Goal: Task Accomplishment & Management: Manage account settings

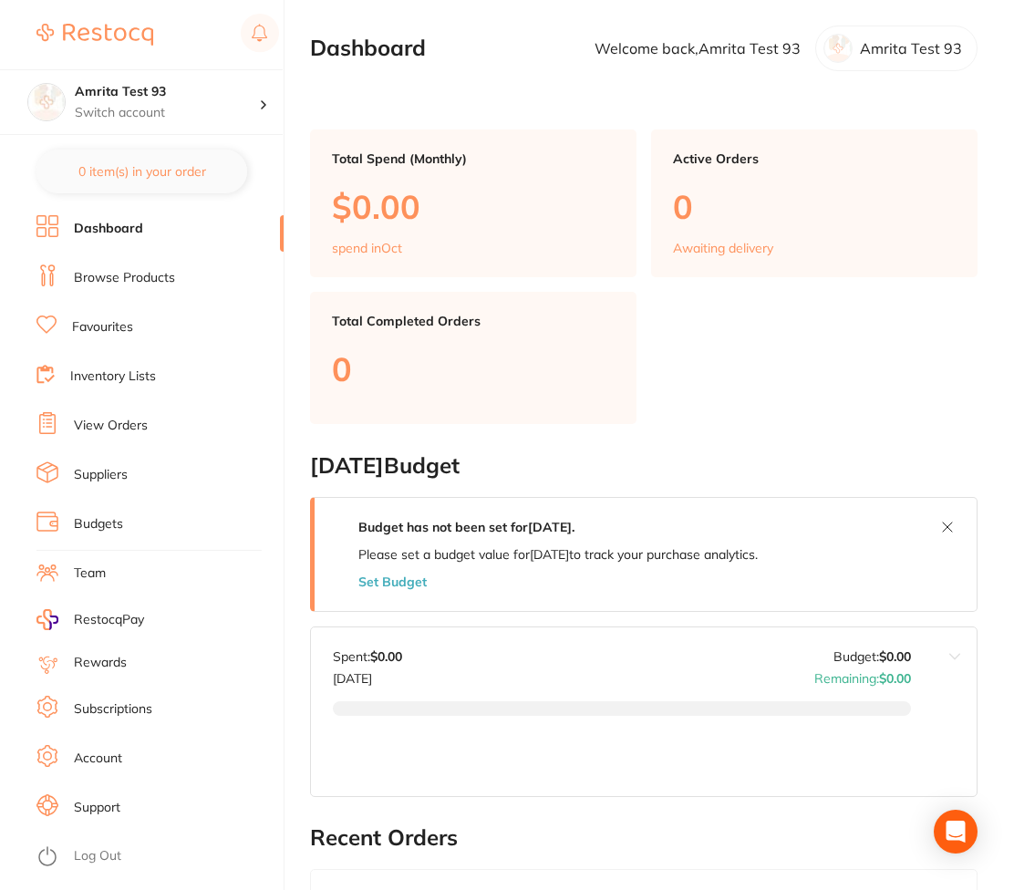
click at [158, 709] on li "Subscriptions" at bounding box center [159, 709] width 247 height 27
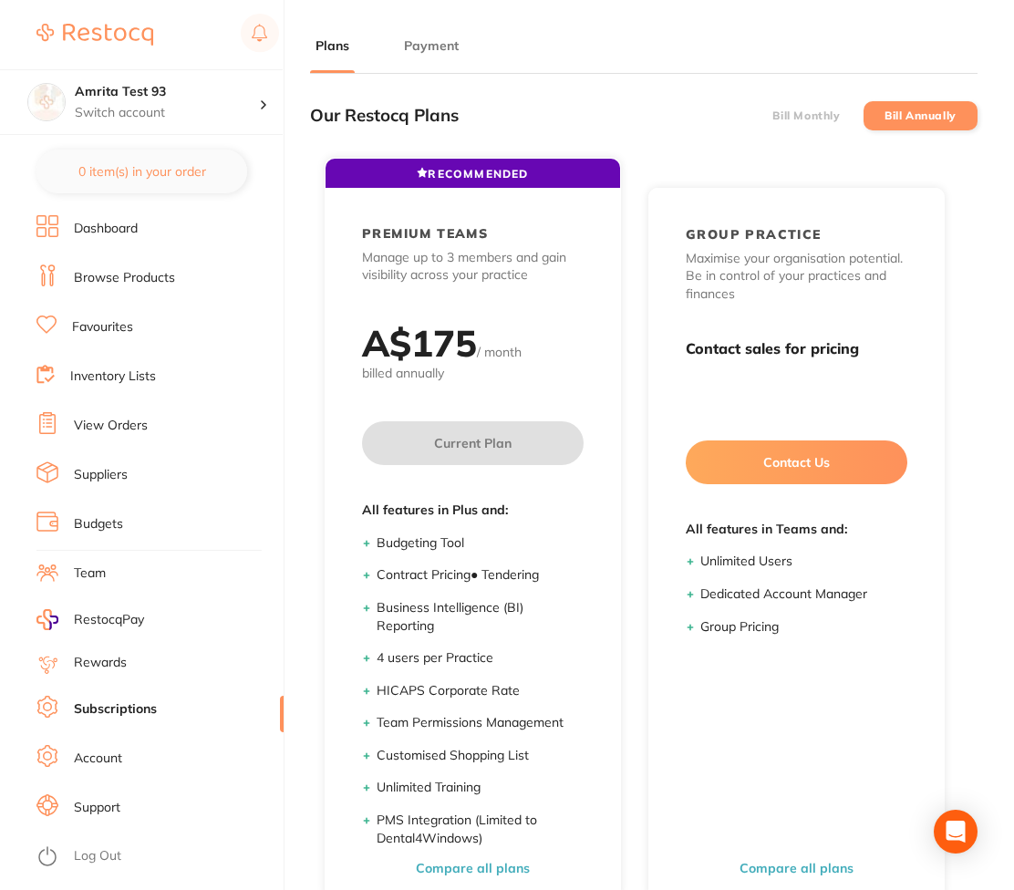
click at [429, 46] on button "Payment" at bounding box center [432, 45] width 66 height 17
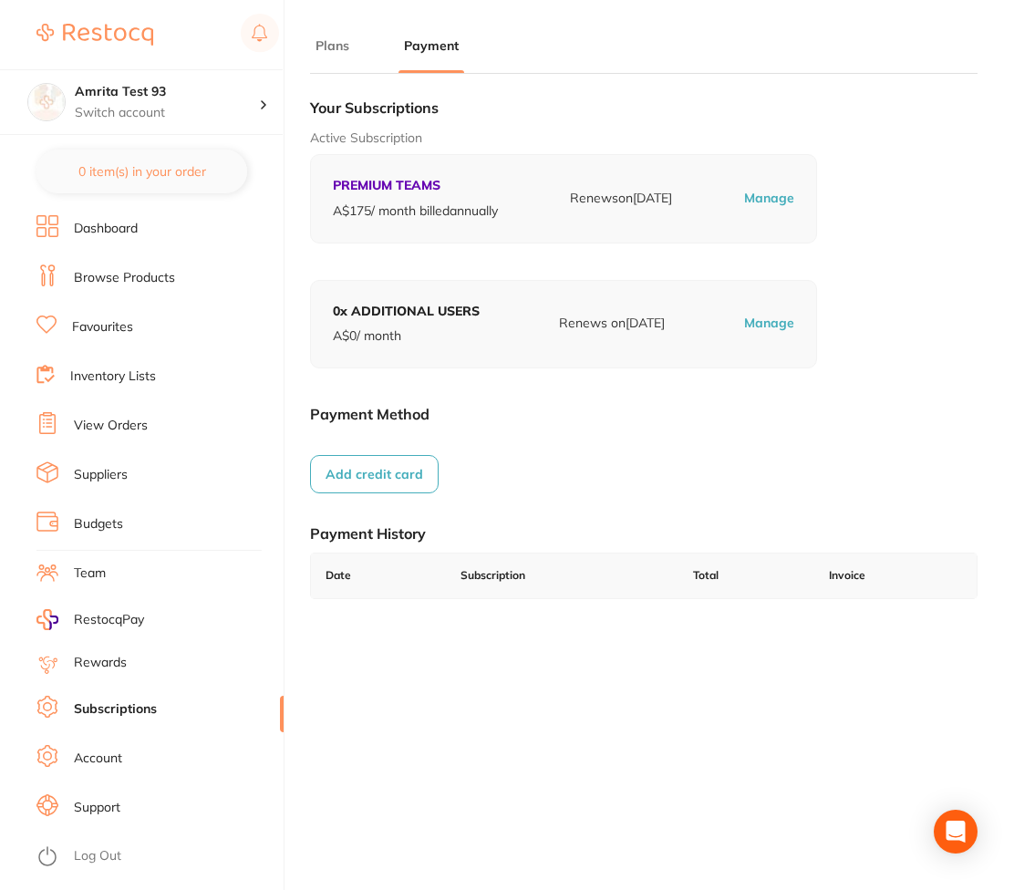
click at [420, 465] on button "Add credit card" at bounding box center [374, 474] width 129 height 38
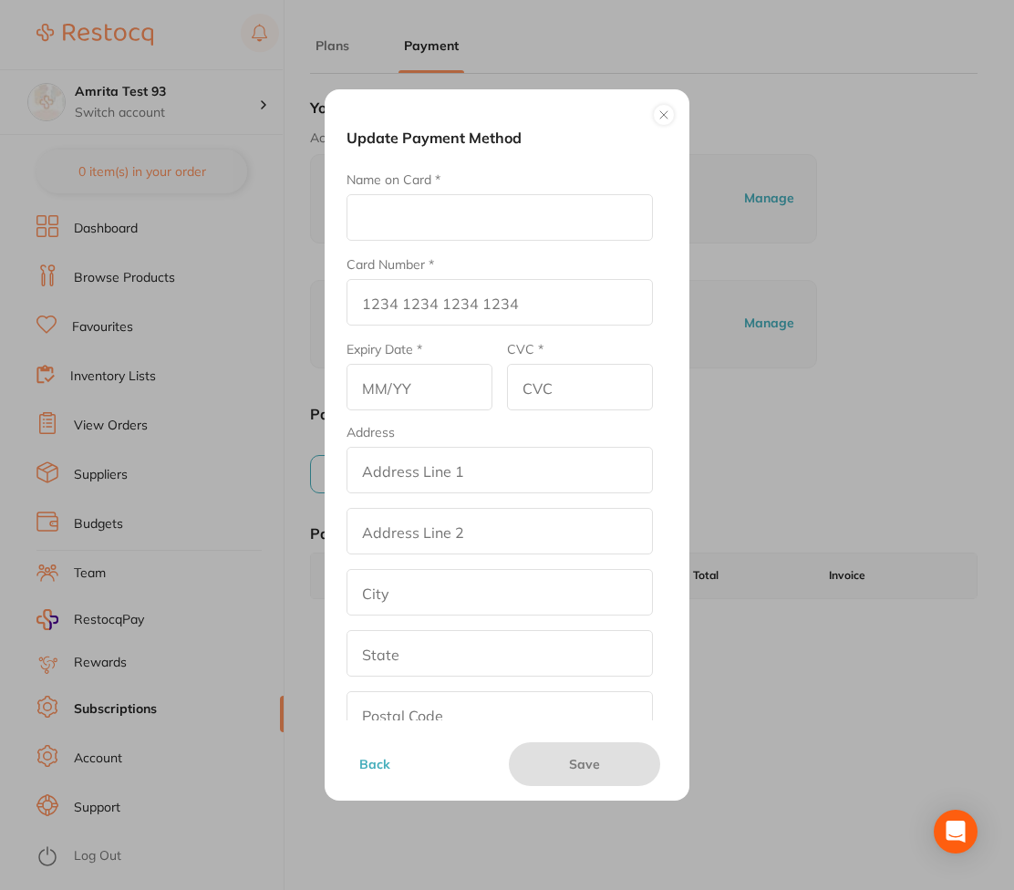
click at [438, 195] on input "Name on Card *" at bounding box center [500, 217] width 306 height 47
type input "Afna"
click at [419, 316] on input "Card Number *" at bounding box center [500, 302] width 306 height 47
type input "[CREDIT_CARD_NUMBER]"
click at [395, 417] on form "Name on Card * Afna Card Number * [CREDIT_CARD_NUMBER] Expiry Date * CVC * Addr…" at bounding box center [500, 485] width 306 height 628
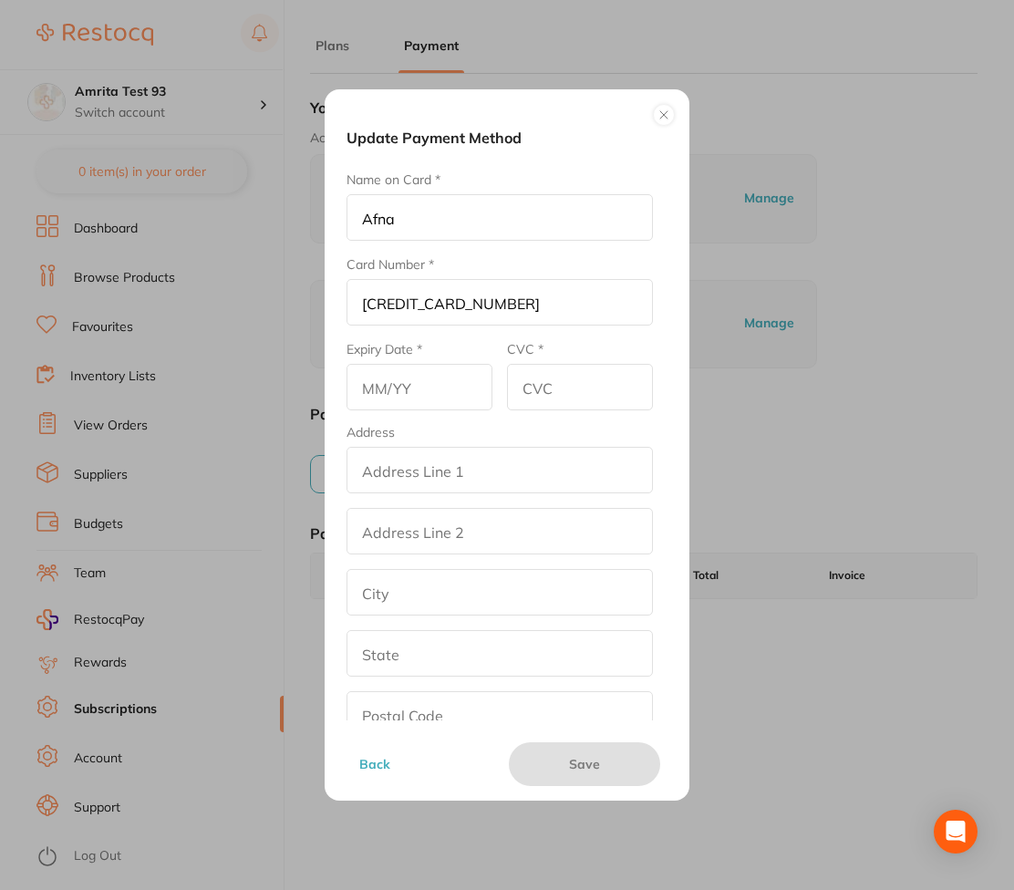
click at [400, 412] on form "Name on Card * Afna Card Number * [CREDIT_CARD_NUMBER] Expiry Date * CVC * Addr…" at bounding box center [500, 485] width 306 height 628
click at [423, 389] on input "text" at bounding box center [420, 387] width 146 height 47
type input "02/28"
click at [567, 397] on input "CVC *" at bounding box center [580, 387] width 146 height 47
type input "567"
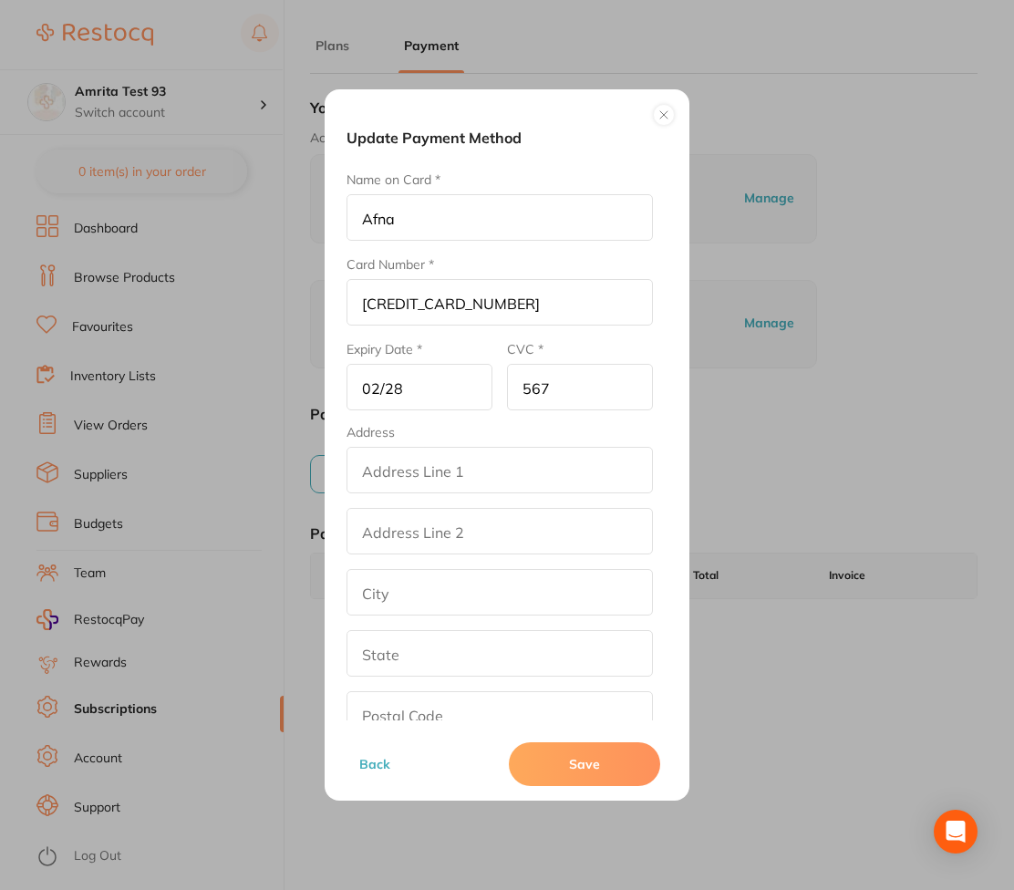
click at [454, 463] on input "addressLineOne" at bounding box center [500, 470] width 306 height 47
type input "[DEMOGRAPHIC_DATA][STREET_ADDRESS]"
type input "efrhy"
type input "[GEOGRAPHIC_DATA]"
type input "[US_STATE]"
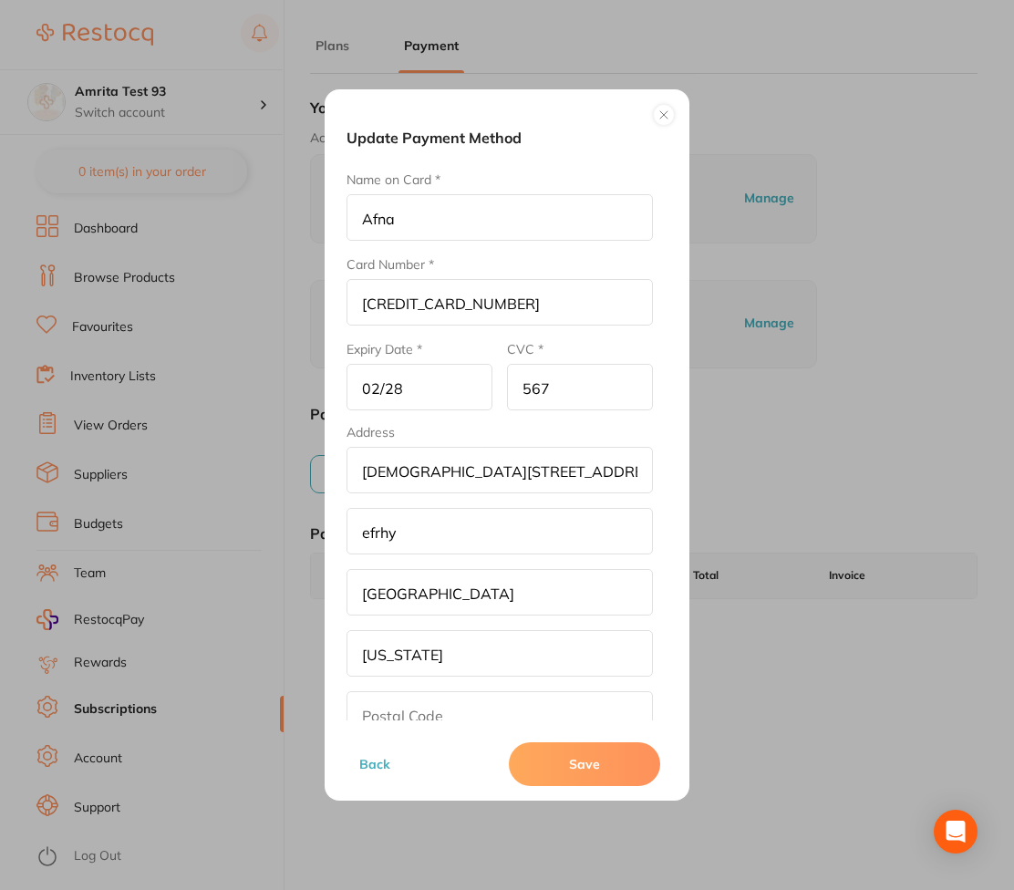
type input "22401"
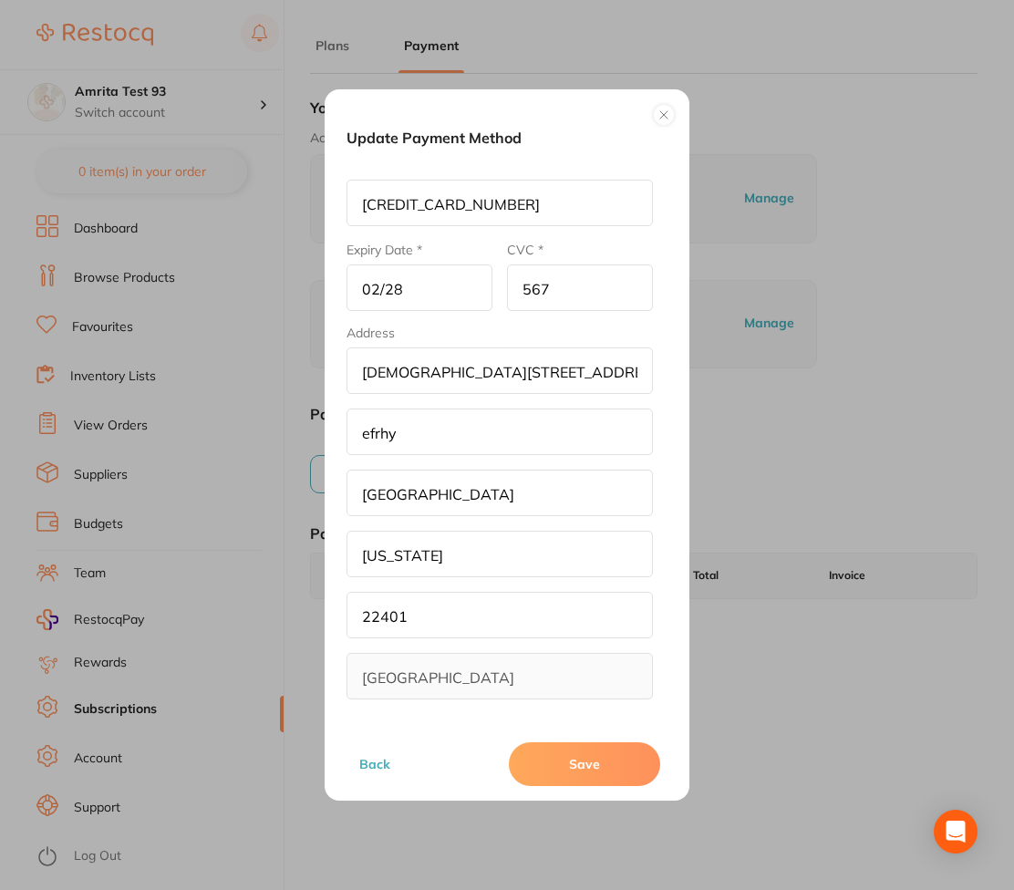
click at [576, 778] on button "Save" at bounding box center [584, 764] width 151 height 44
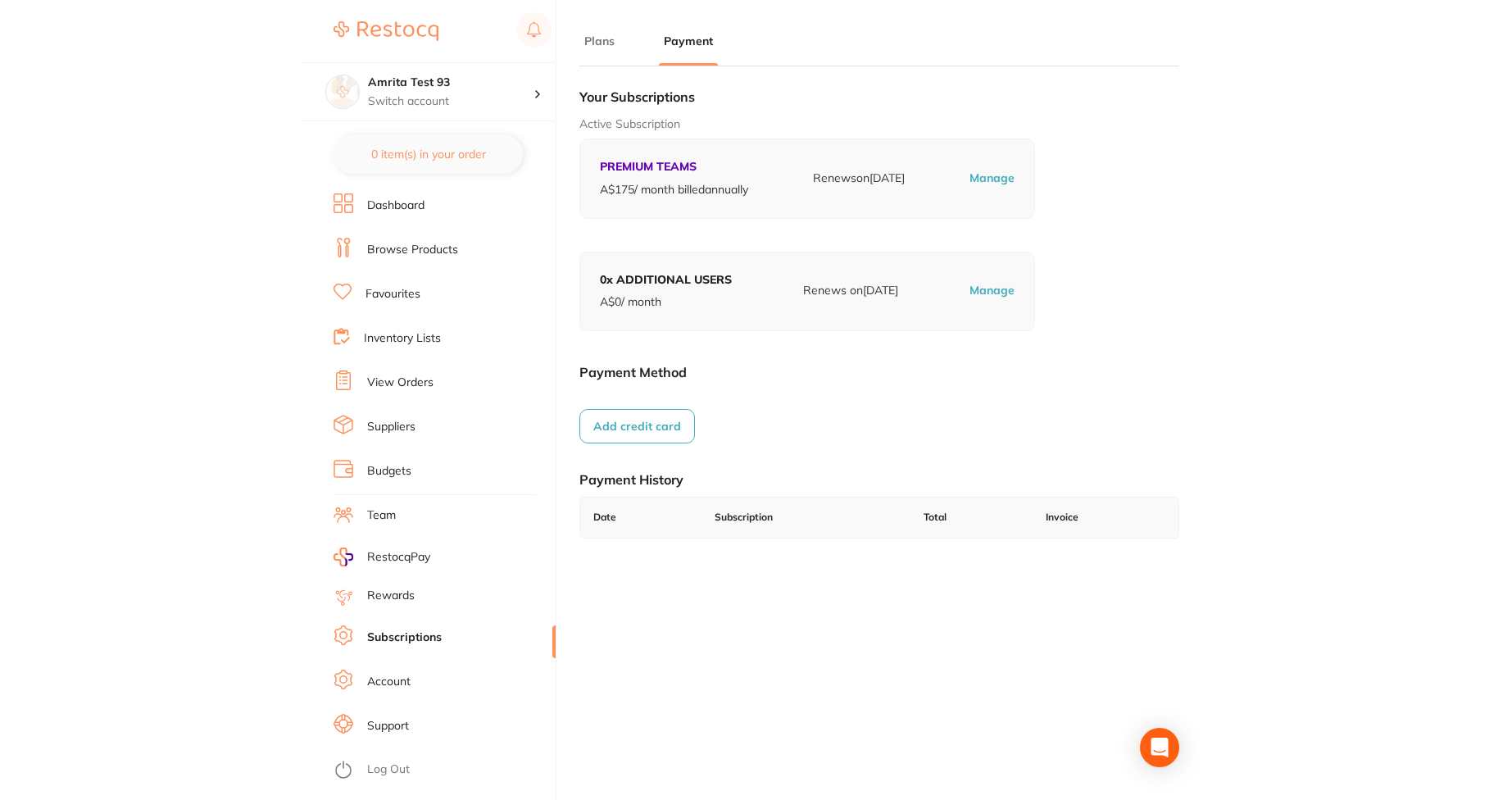
scroll to position [13, 0]
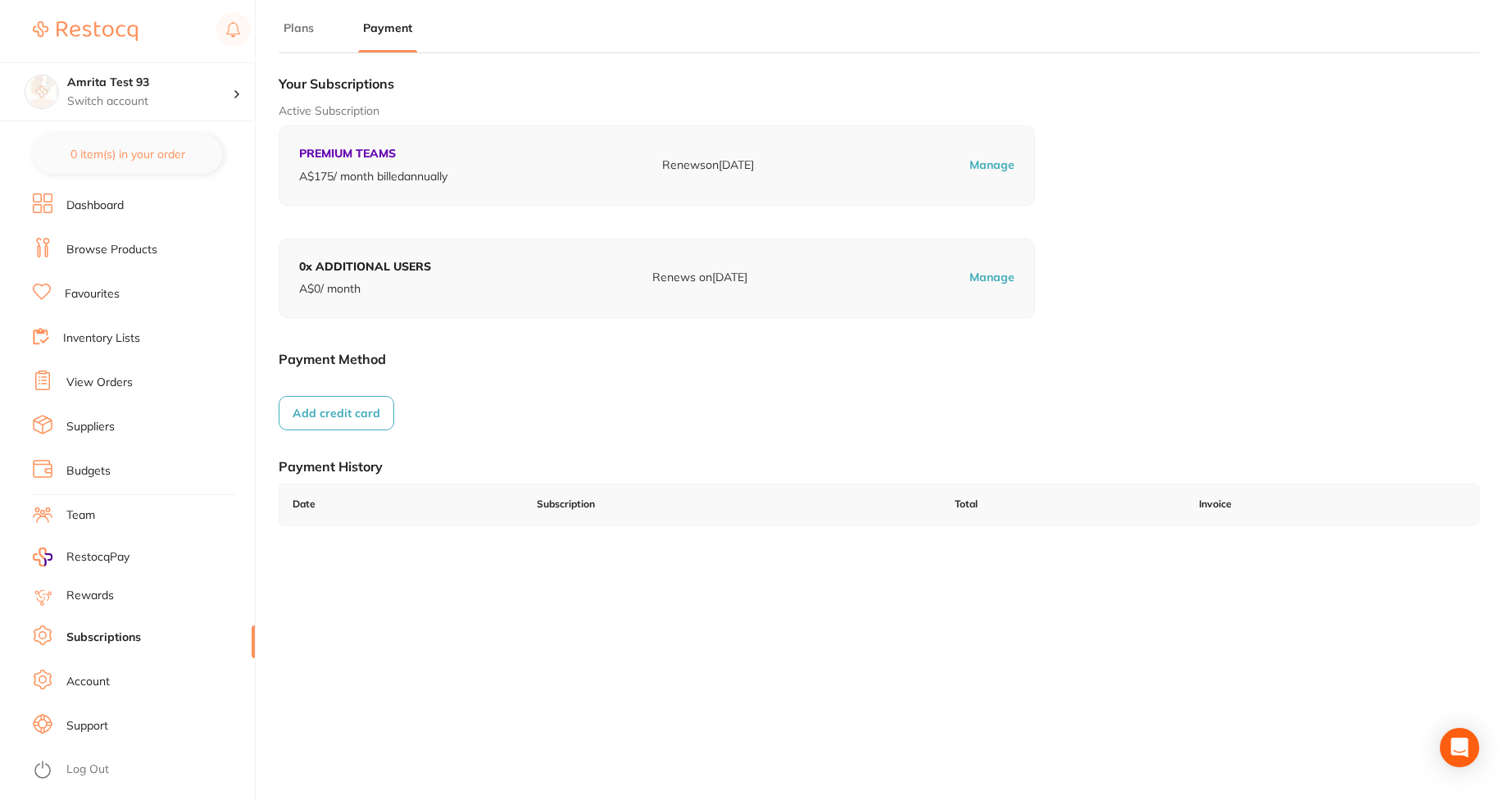
click at [10, 428] on section "Amrita Test 93 Switch account Amrita Test 93 0 item(s) in your order Dashboard …" at bounding box center [128, 400] width 256 height 800
click at [367, 417] on button "Add credit card" at bounding box center [336, 413] width 116 height 34
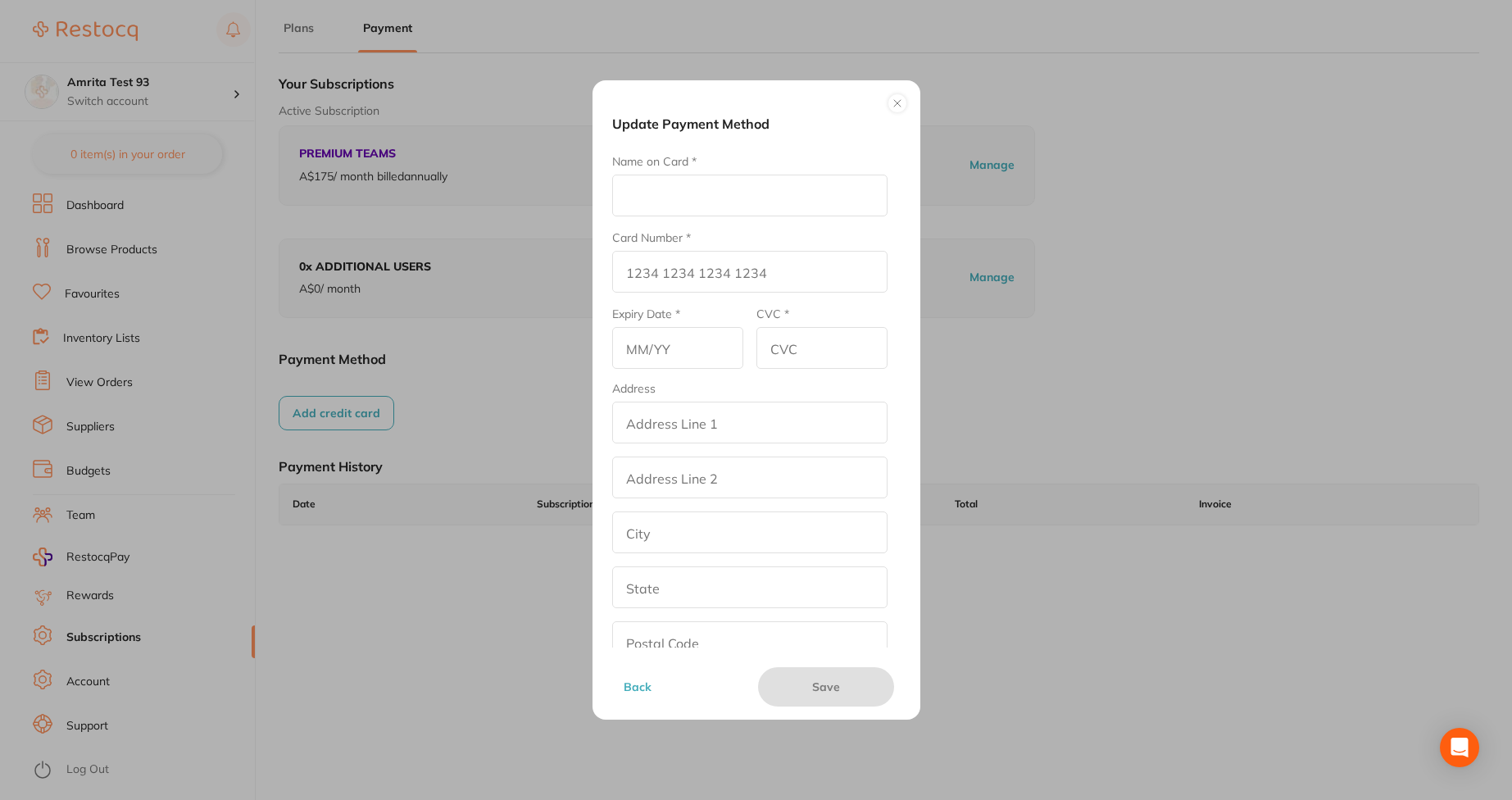
click at [740, 185] on input "Name on Card *" at bounding box center [749, 195] width 275 height 42
type input "Afna"
click at [653, 280] on input "Card Number *" at bounding box center [749, 271] width 275 height 42
type input "[CREDIT_CARD_NUMBER]"
click at [652, 361] on input "text" at bounding box center [677, 348] width 131 height 42
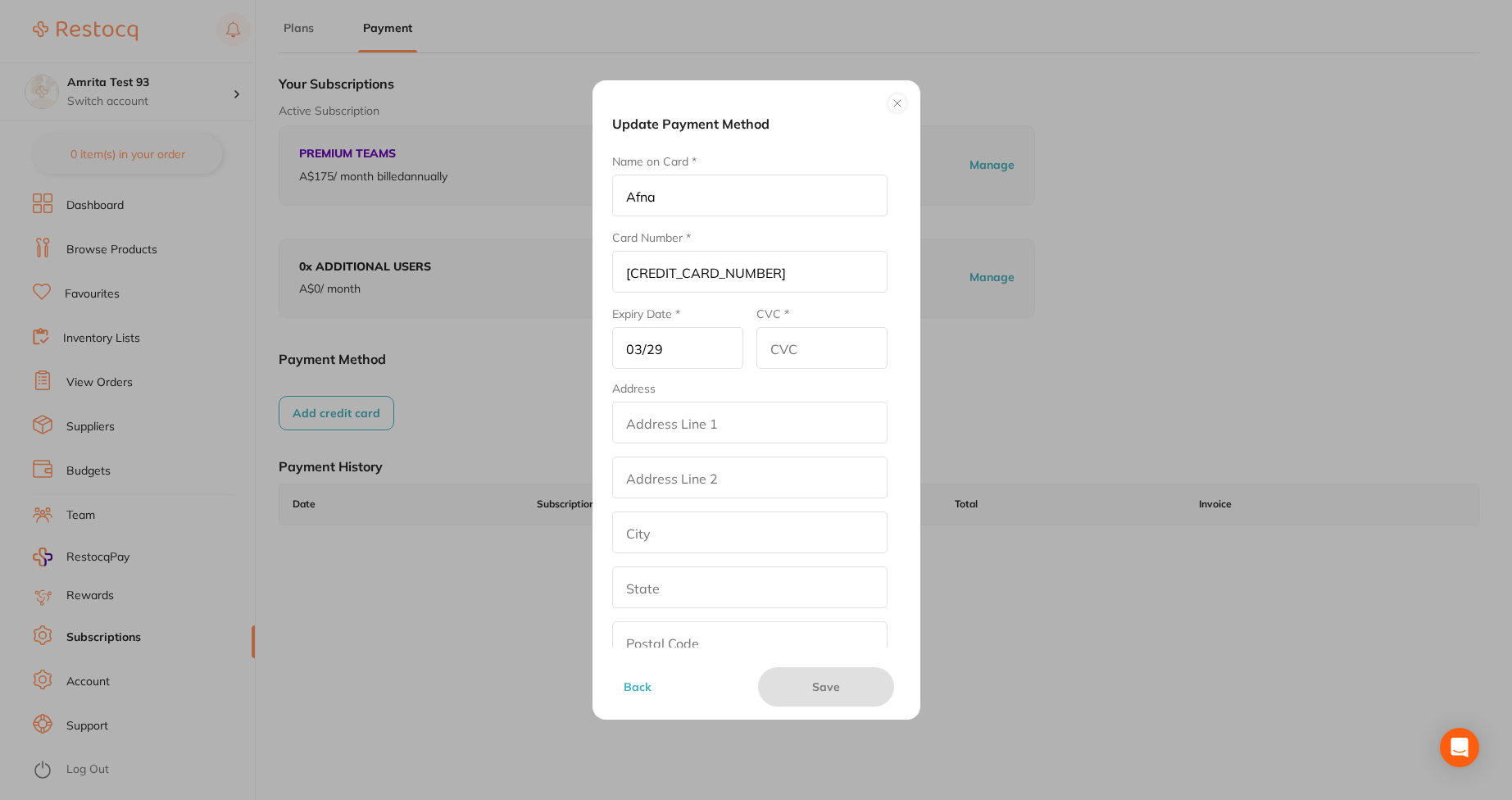
type input "03/29"
click at [839, 351] on input "CVC *" at bounding box center [822, 348] width 131 height 42
type input "456"
click at [815, 424] on input "addressLineOne" at bounding box center [749, 422] width 275 height 42
type input "[DEMOGRAPHIC_DATA][STREET_ADDRESS]"
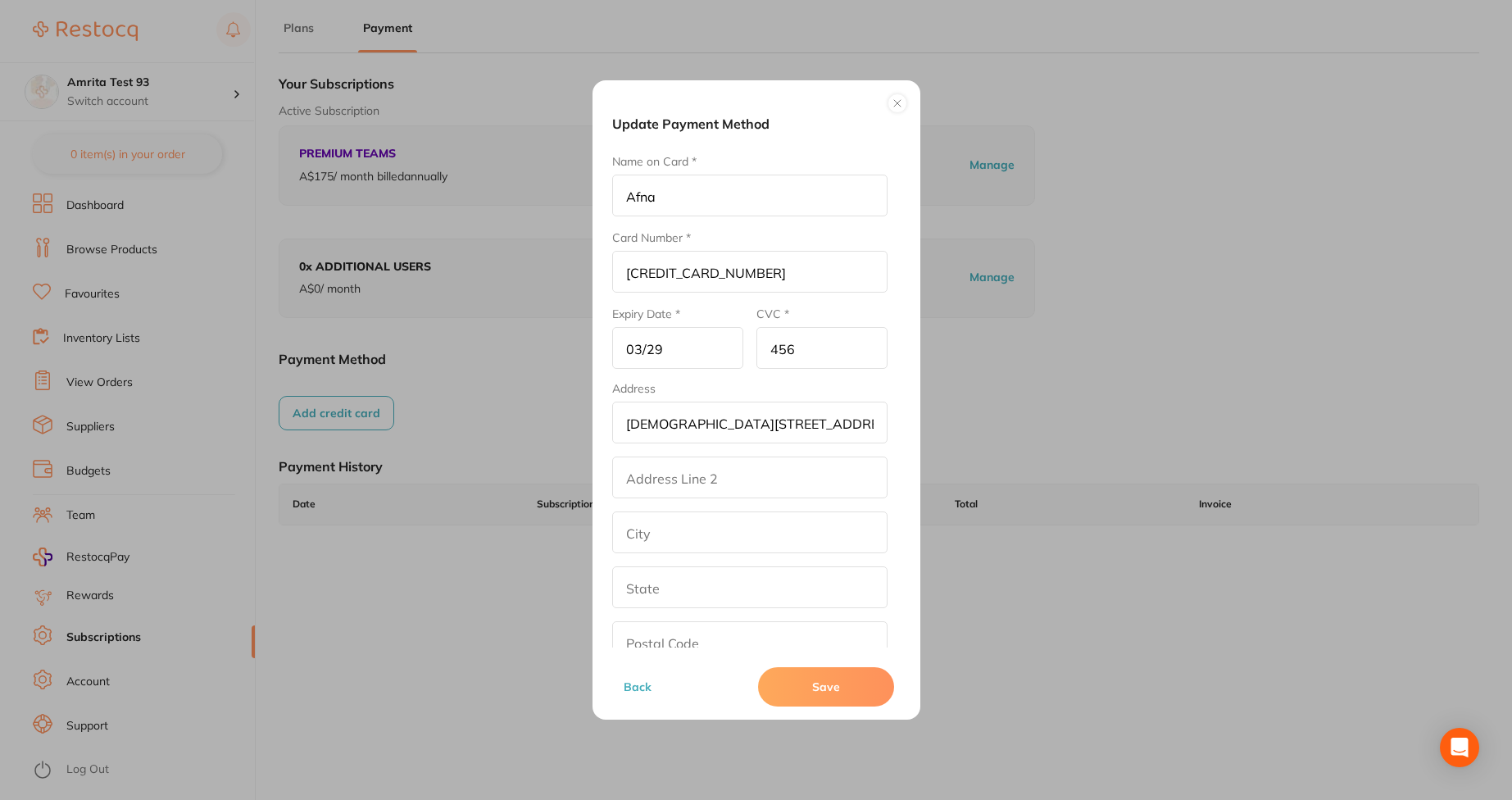
type input "efrhy"
type input "[GEOGRAPHIC_DATA]"
type input "[US_STATE]"
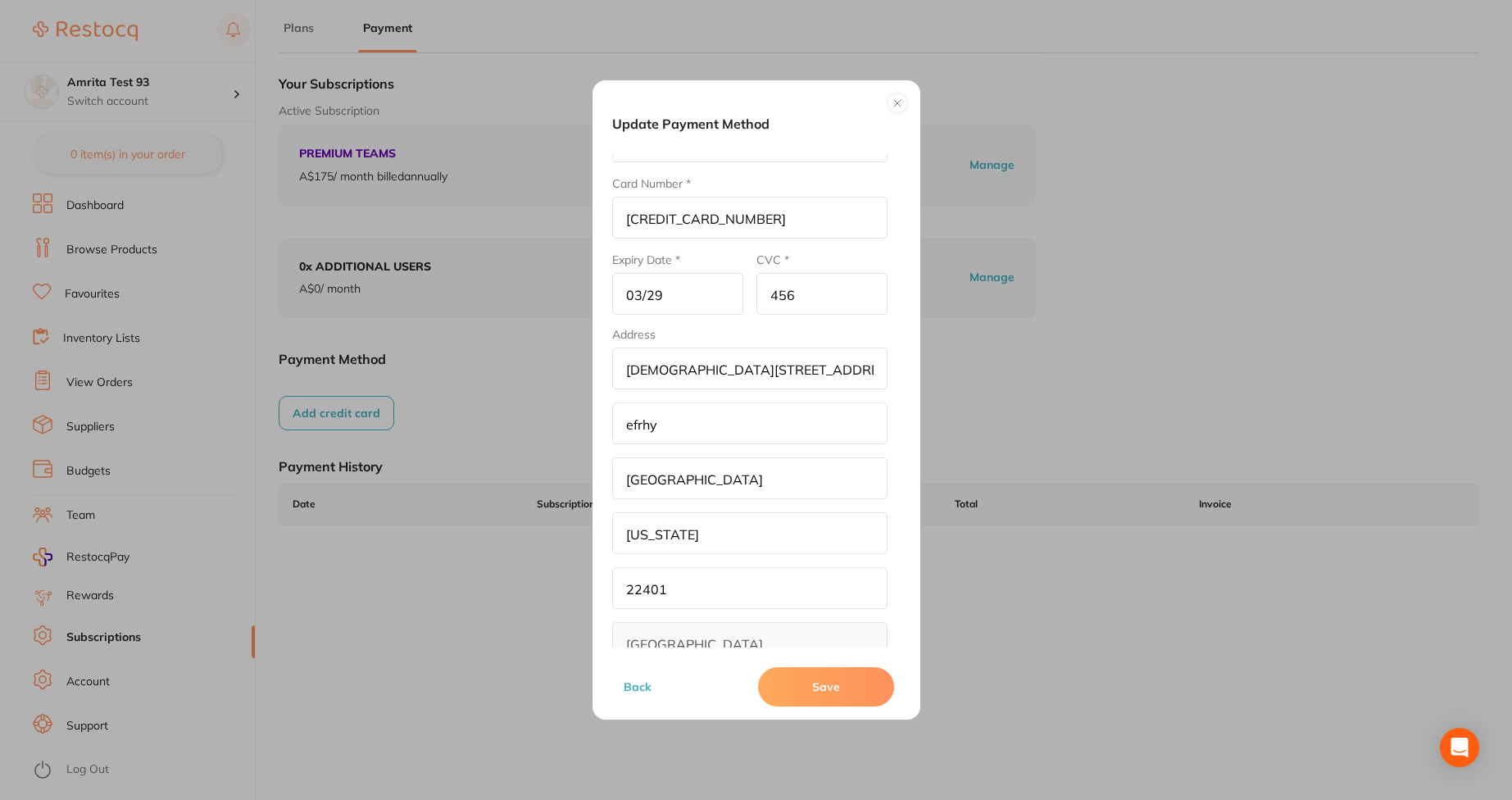
scroll to position [89, 0]
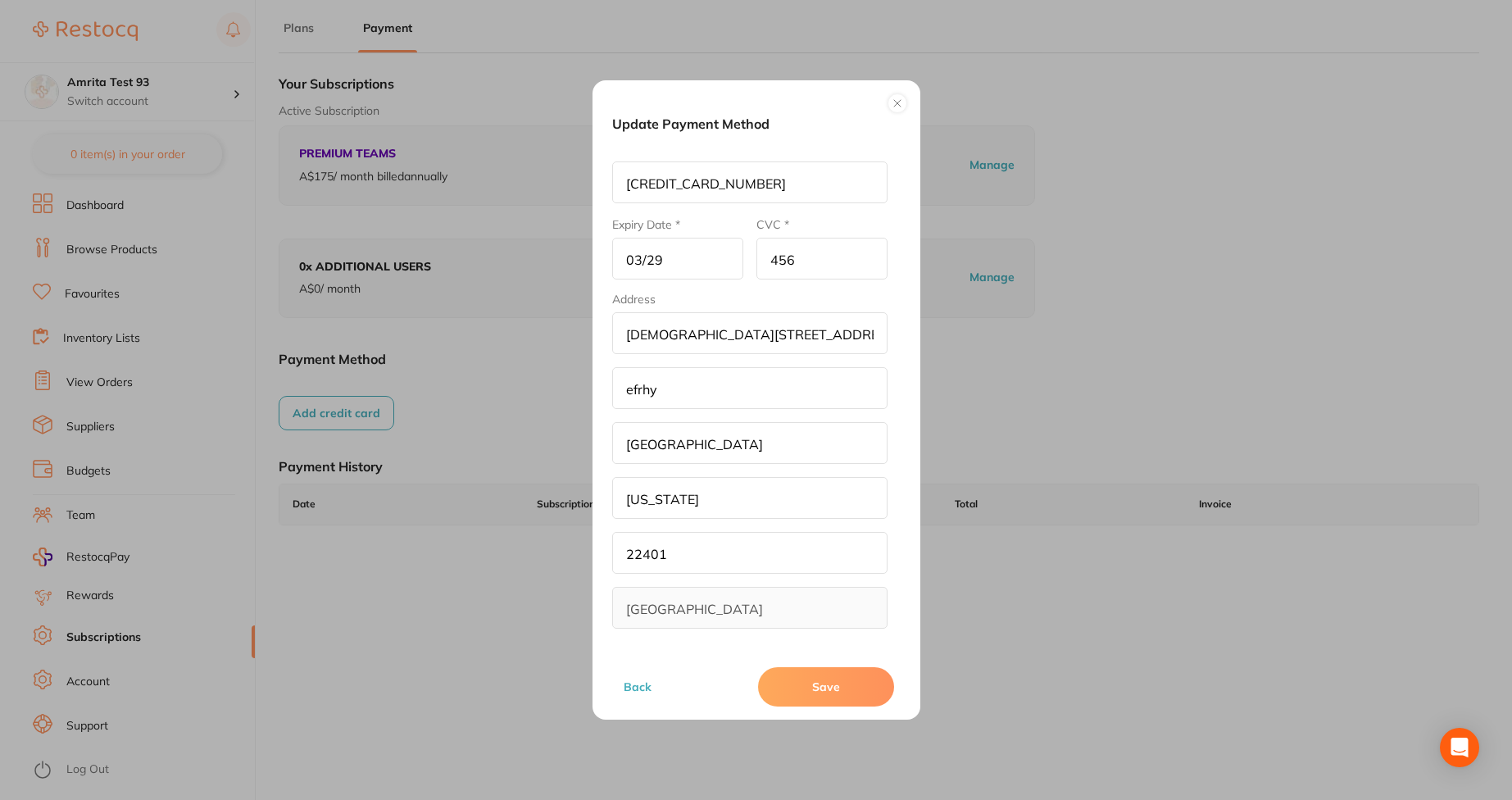
click at [702, 546] on input "22401" at bounding box center [749, 553] width 275 height 42
type input "2"
click at [783, 685] on button "Save" at bounding box center [826, 687] width 136 height 40
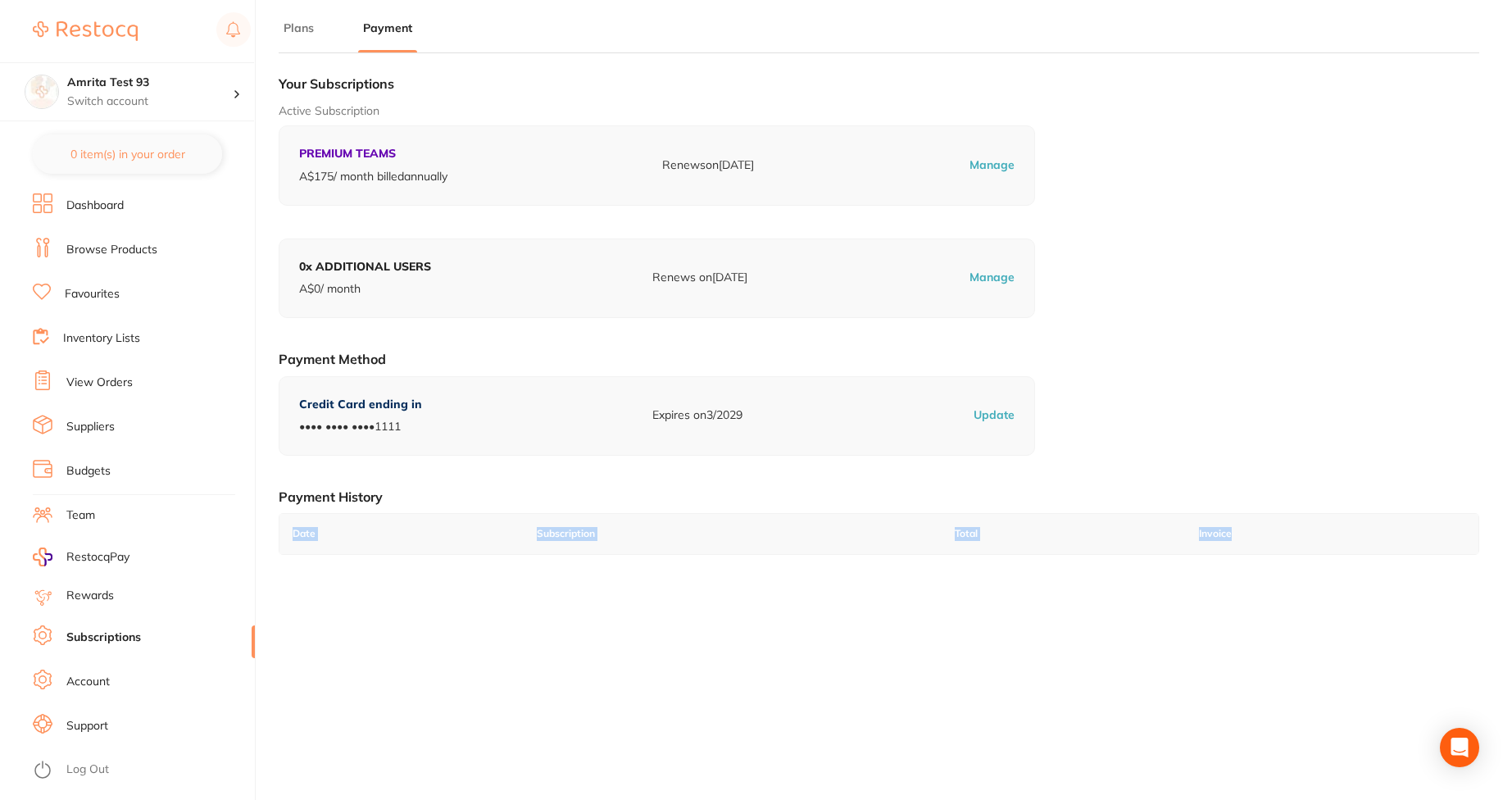
drag, startPoint x: 660, startPoint y: 501, endPoint x: 567, endPoint y: 568, distance: 114.6
click at [567, 568] on div "Your Subscriptions Active Subscription PREMIUM TEAMS A$ 175 / month billed annu…" at bounding box center [879, 324] width 1200 height 515
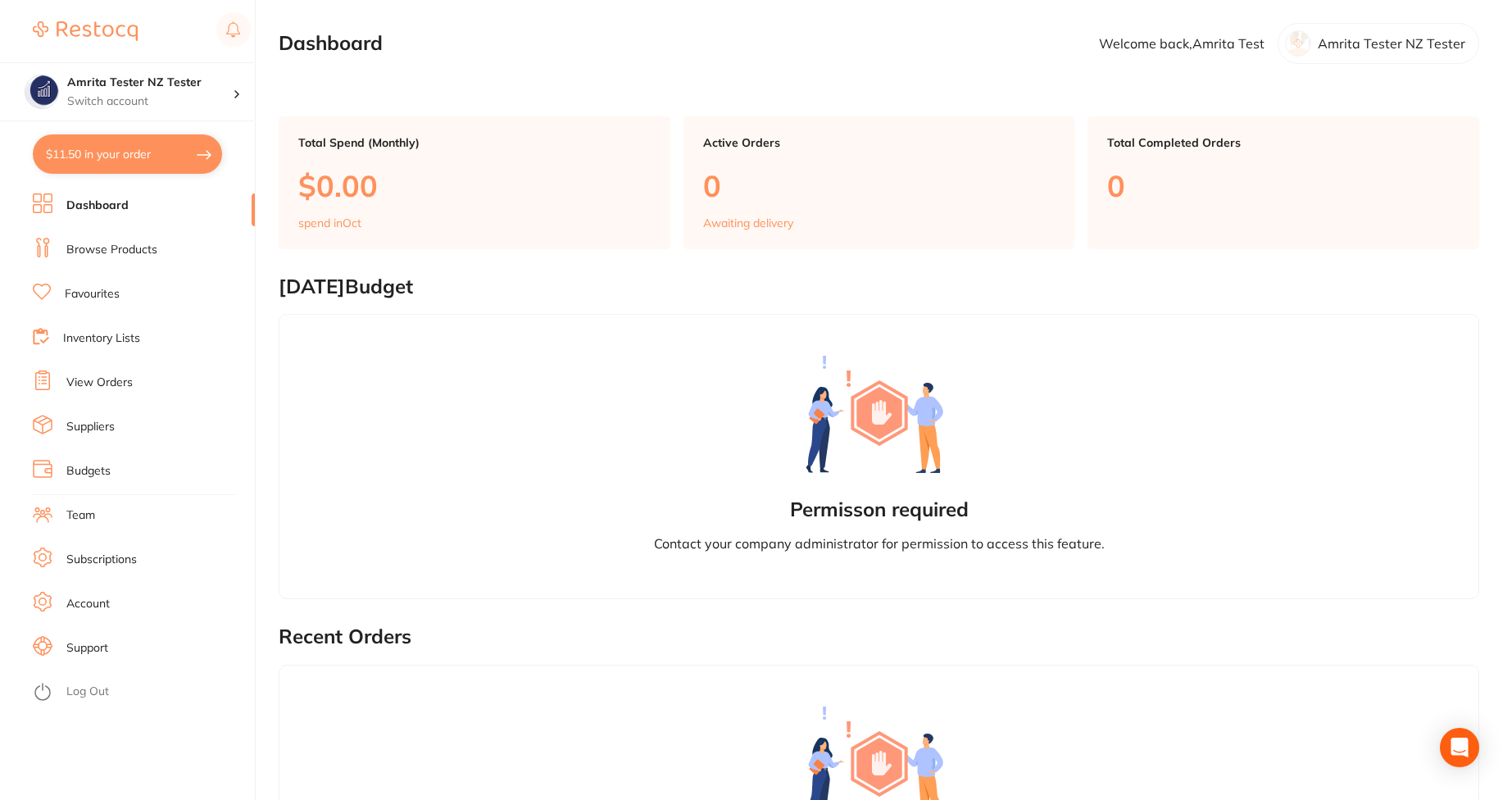
click at [102, 560] on link "Subscriptions" at bounding box center [102, 560] width 70 height 16
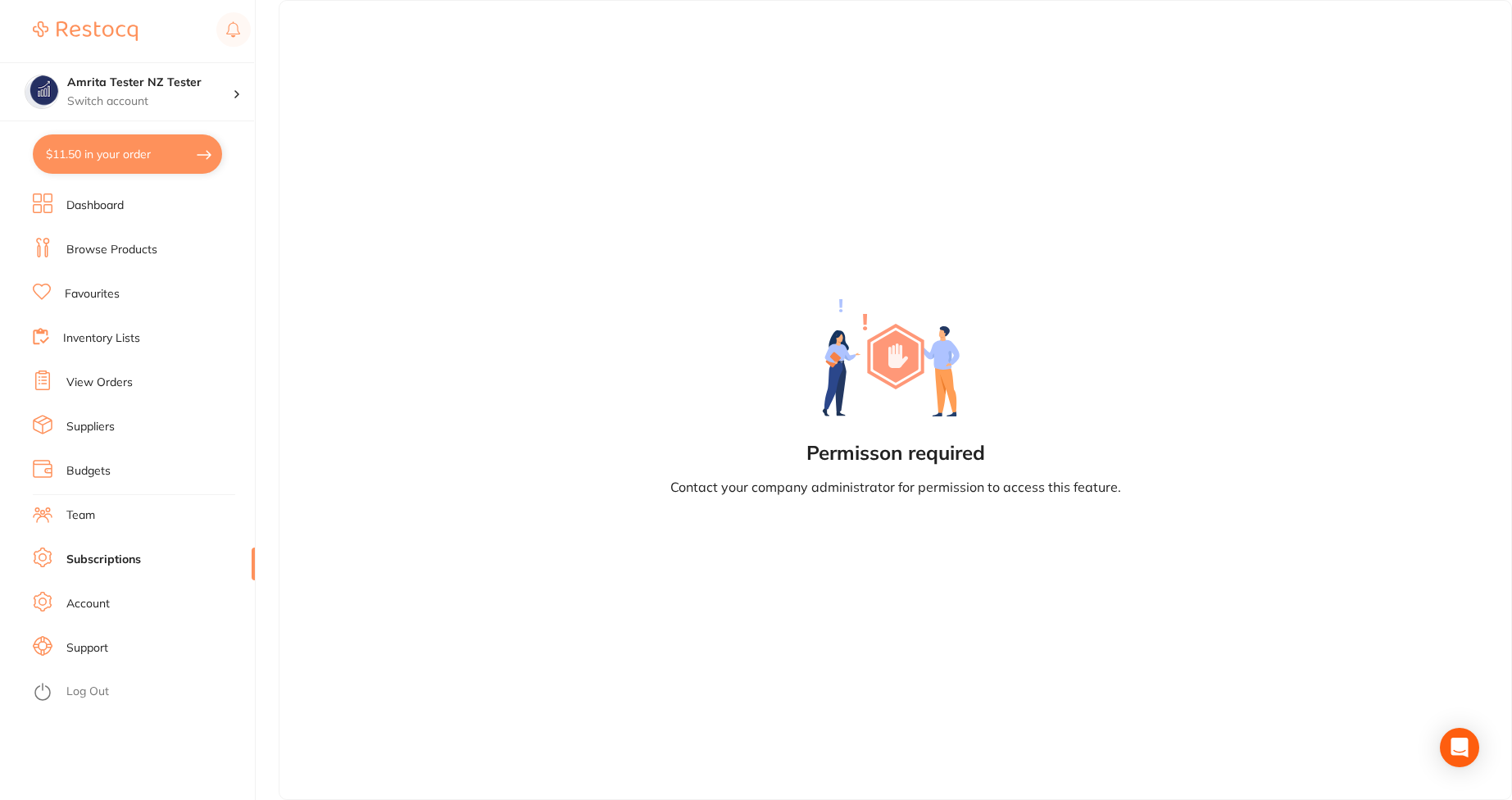
checkbox input "true"
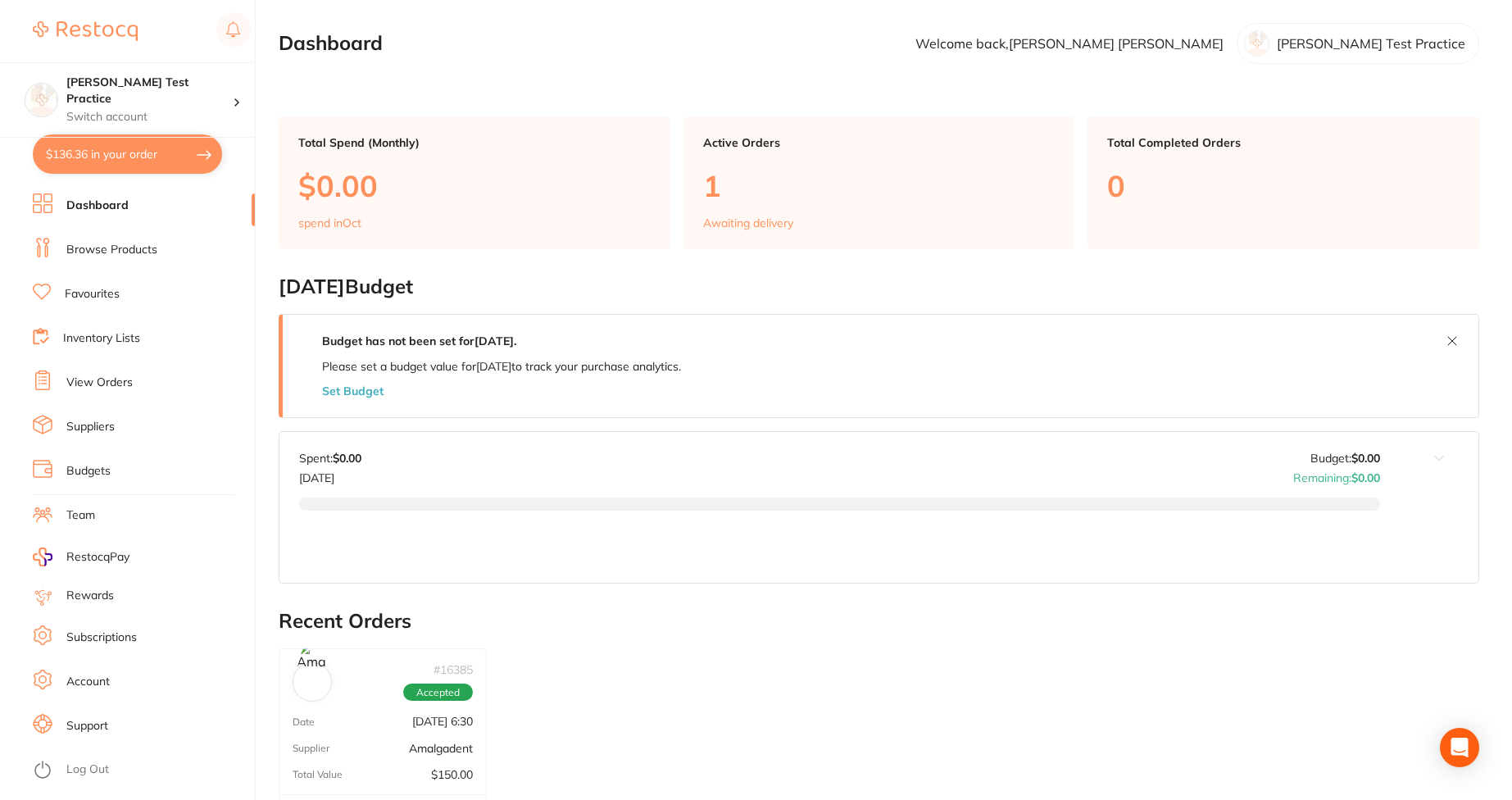
click at [77, 780] on li "Log Out" at bounding box center [141, 769] width 217 height 24
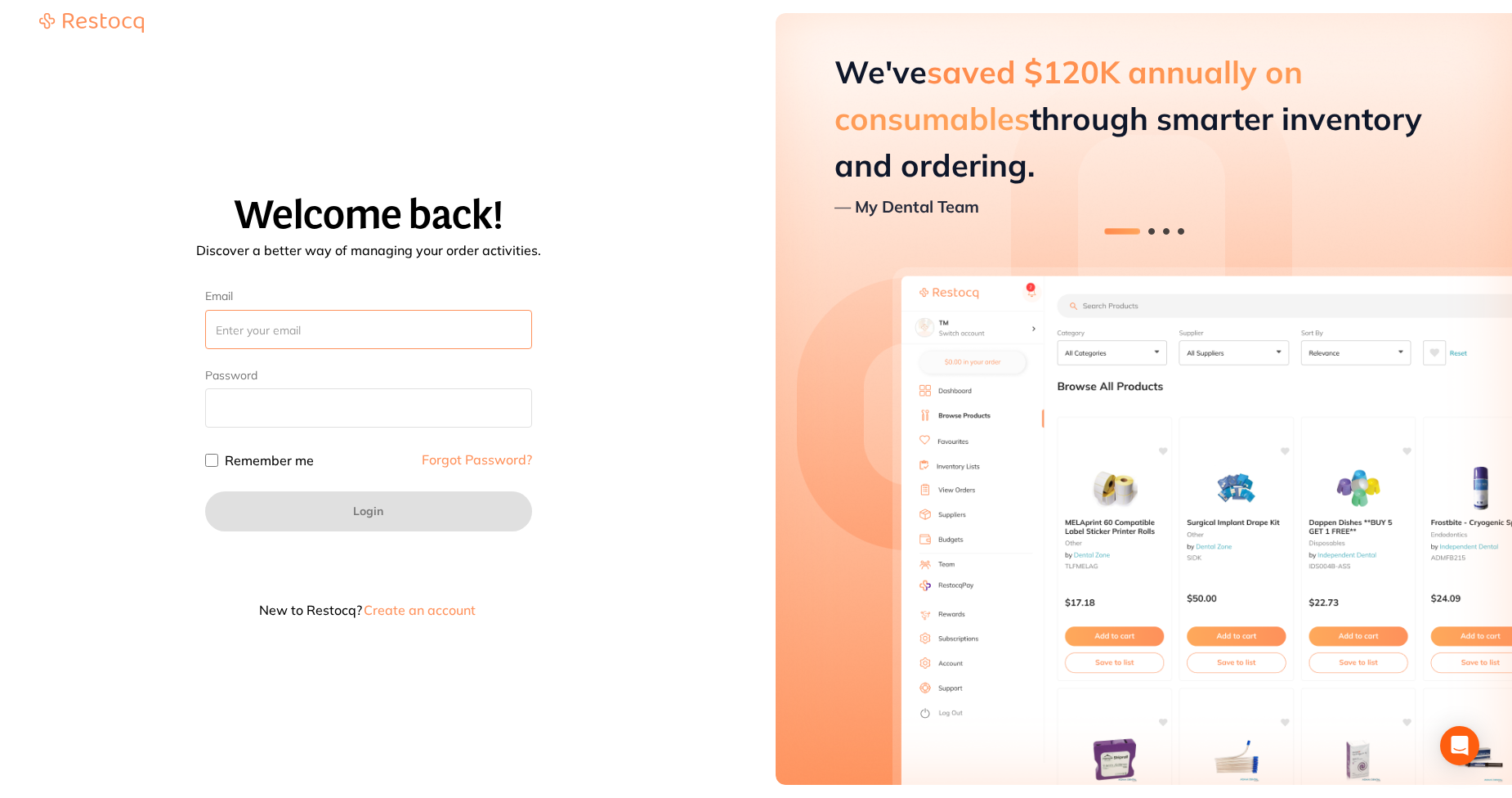
click at [402, 327] on input "Email" at bounding box center [368, 330] width 327 height 39
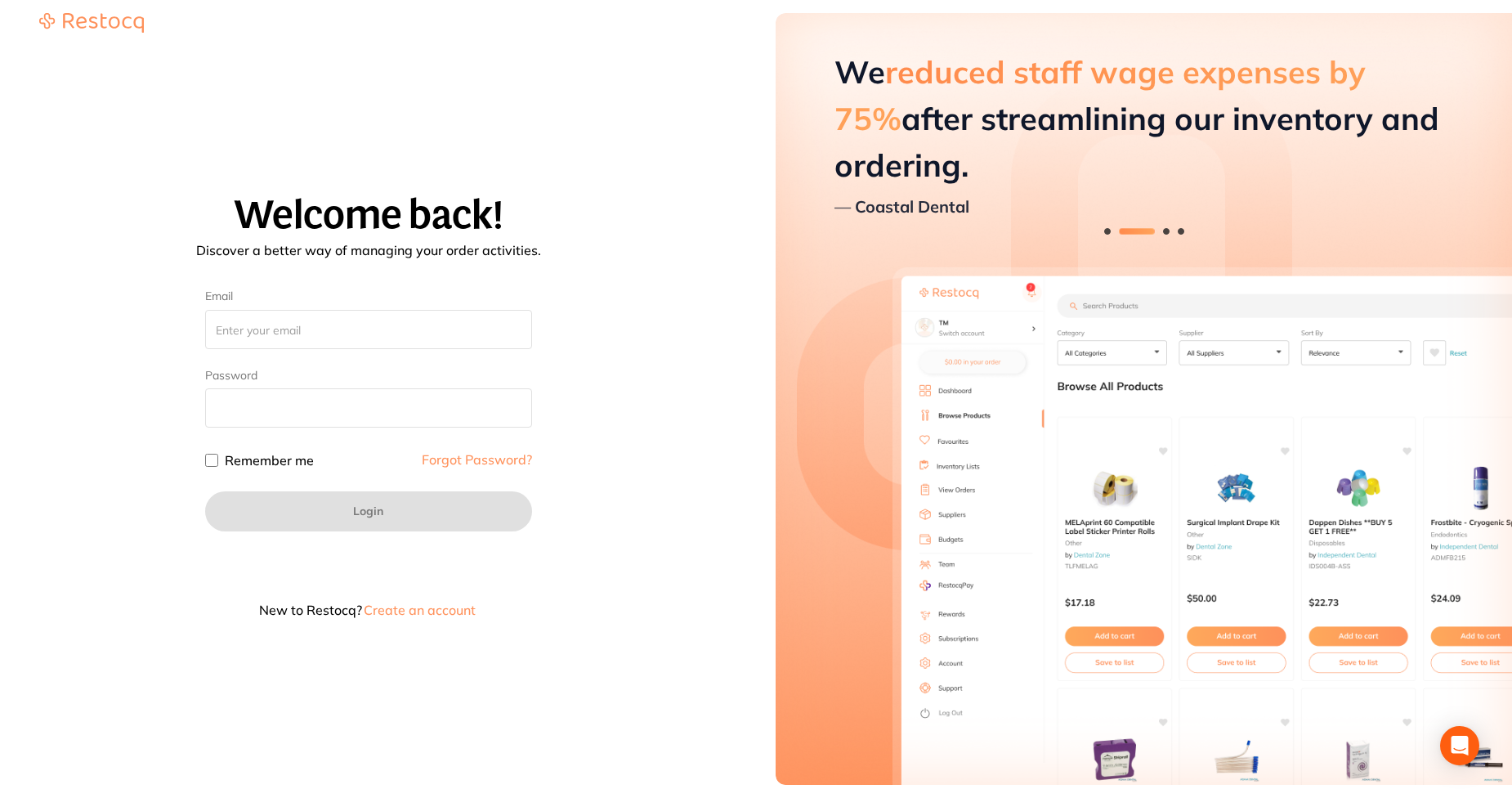
click at [462, 610] on button "Create an account" at bounding box center [419, 610] width 116 height 13
